Goal: Task Accomplishment & Management: Manage account settings

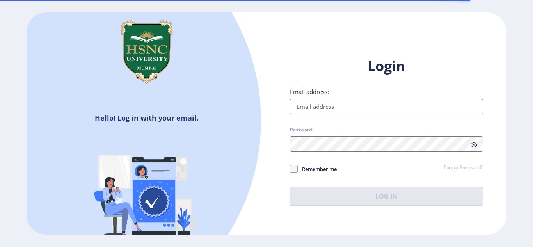
click at [300, 108] on input "Email address:" at bounding box center [386, 107] width 193 height 16
type input "[EMAIL_ADDRESS][DOMAIN_NAME]"
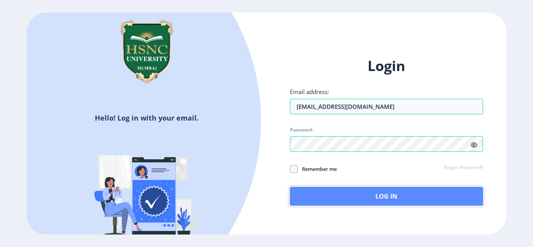
click at [328, 193] on button "Log In" at bounding box center [386, 196] width 193 height 19
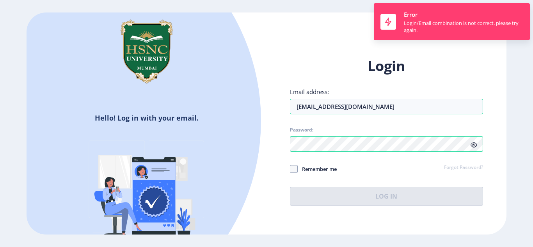
click at [461, 169] on link "Forgot Password?" at bounding box center [463, 167] width 39 height 7
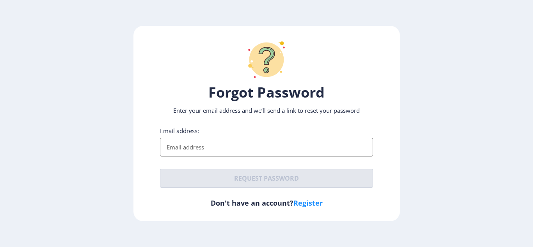
click at [253, 148] on input "Email address:" at bounding box center [266, 147] width 213 height 19
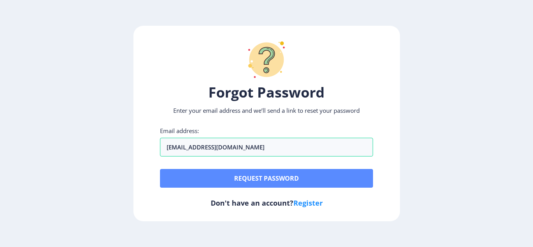
type input "[EMAIL_ADDRESS][DOMAIN_NAME]"
click at [232, 175] on button "Request password" at bounding box center [266, 178] width 213 height 19
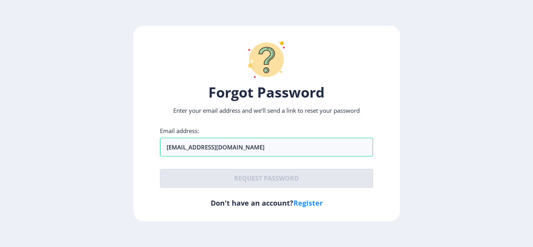
drag, startPoint x: 224, startPoint y: 105, endPoint x: 173, endPoint y: 109, distance: 51.7
click at [173, 109] on div "Forgot Password Enter your email address and we’ll send a link to reset your pa…" at bounding box center [266, 124] width 267 height 196
click at [350, 130] on div "Email address: [EMAIL_ADDRESS][DOMAIN_NAME]" at bounding box center [266, 142] width 213 height 30
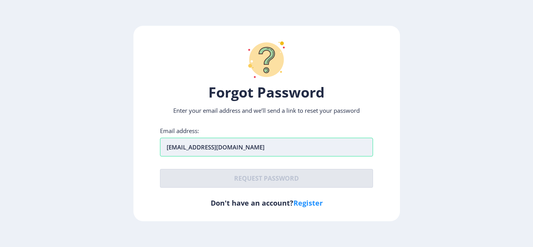
click at [246, 151] on input "[EMAIL_ADDRESS][DOMAIN_NAME]" at bounding box center [266, 147] width 213 height 19
